Goal: Task Accomplishment & Management: Manage account settings

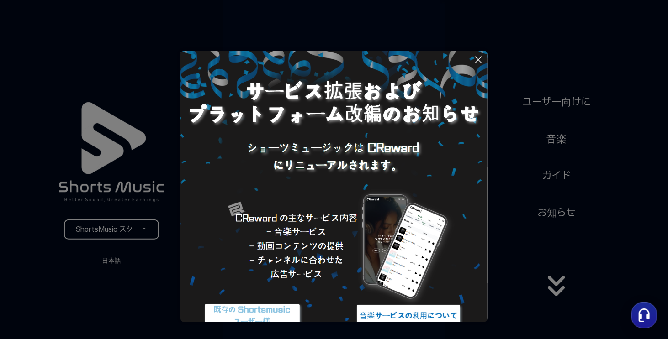
click at [343, 159] on img at bounding box center [333, 204] width 307 height 307
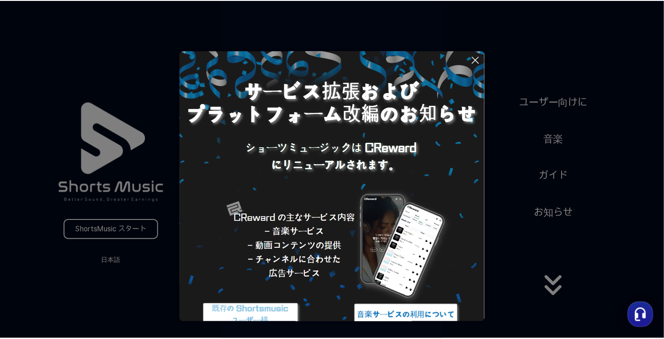
scroll to position [35, 0]
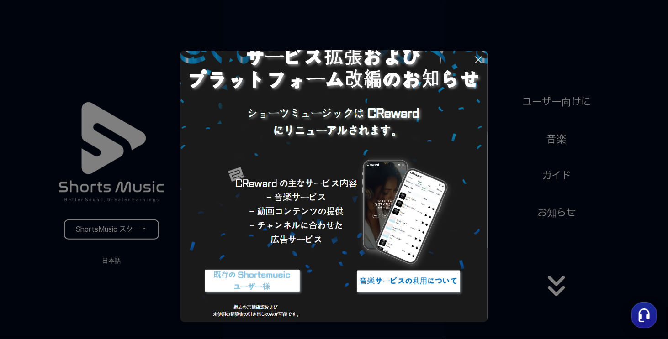
click at [416, 283] on img at bounding box center [408, 281] width 114 height 34
click at [475, 60] on icon at bounding box center [478, 59] width 11 height 11
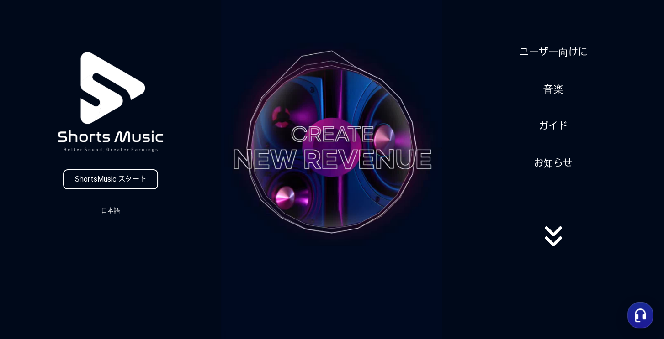
scroll to position [0, 0]
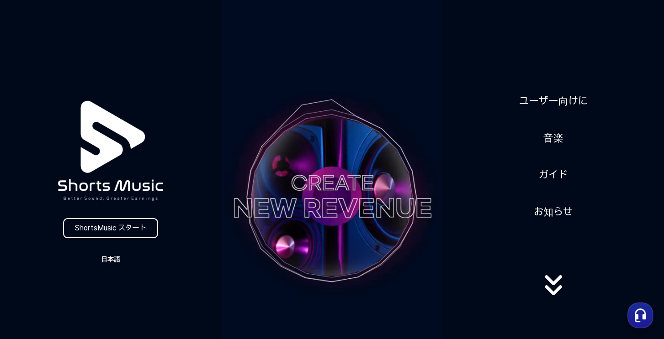
click at [117, 256] on button "日本語" at bounding box center [111, 259] width 44 height 13
click at [111, 296] on button "日本語" at bounding box center [110, 297] width 37 height 9
click at [554, 294] on icon at bounding box center [552, 299] width 17 height 10
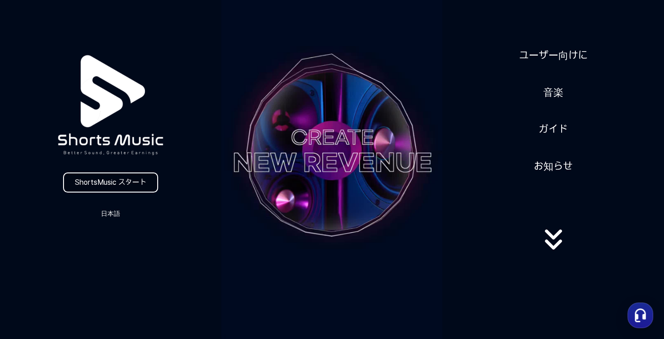
click at [101, 188] on link "ShortsMusic スタート" at bounding box center [110, 183] width 95 height 20
